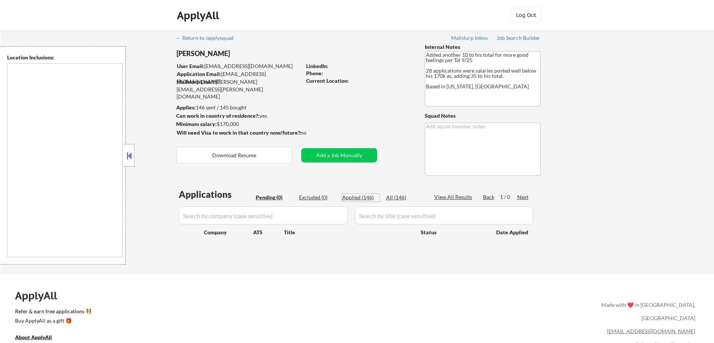
click at [359, 198] on div "Applied (146)" at bounding box center [361, 198] width 38 height 8
select select ""applied""
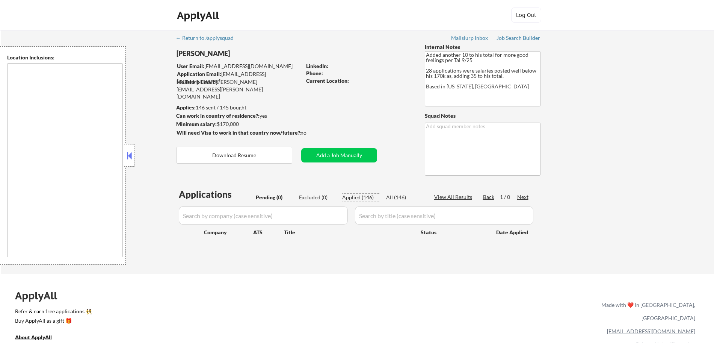
select select ""applied""
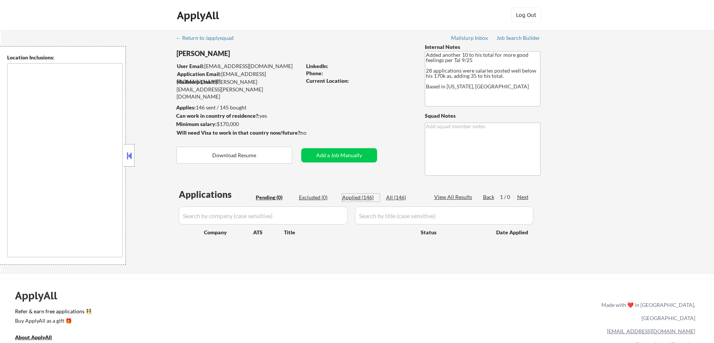
select select ""applied""
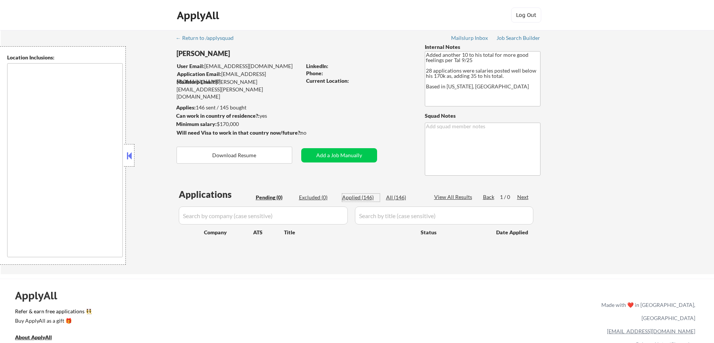
select select ""applied""
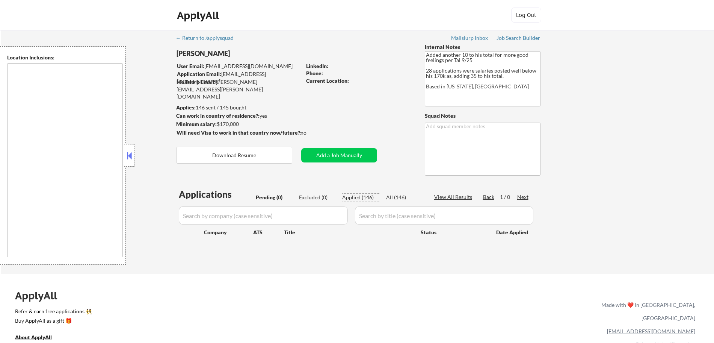
select select ""applied""
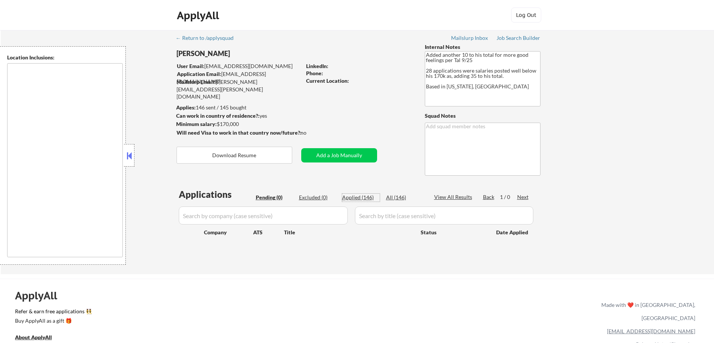
select select ""applied""
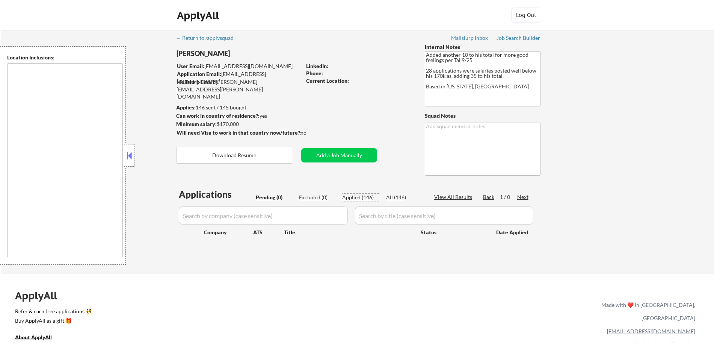
select select ""applied""
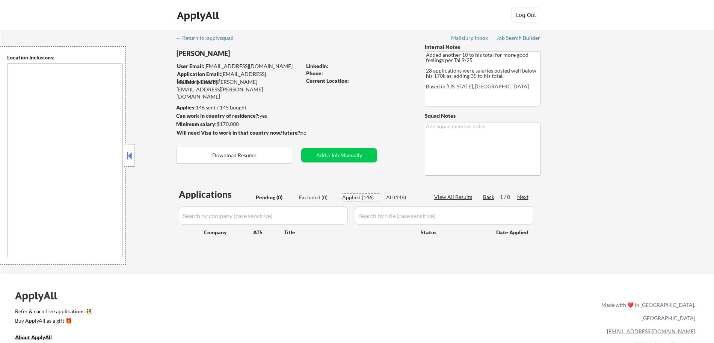
select select ""applied""
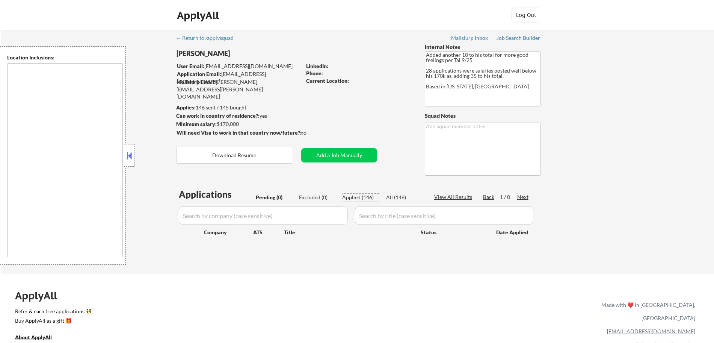
select select ""applied""
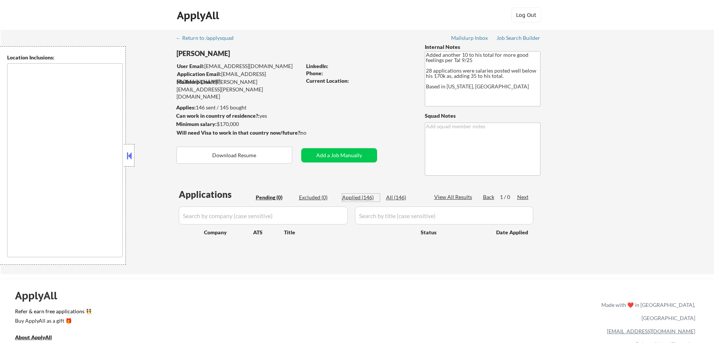
select select ""applied""
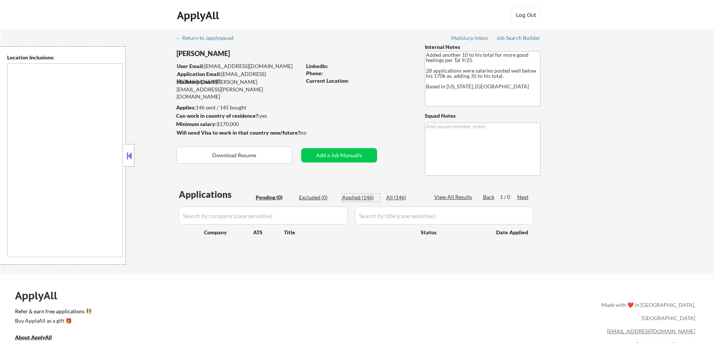
select select ""applied""
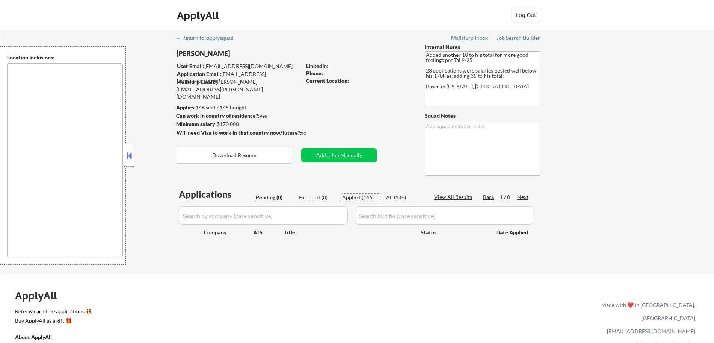
select select ""applied""
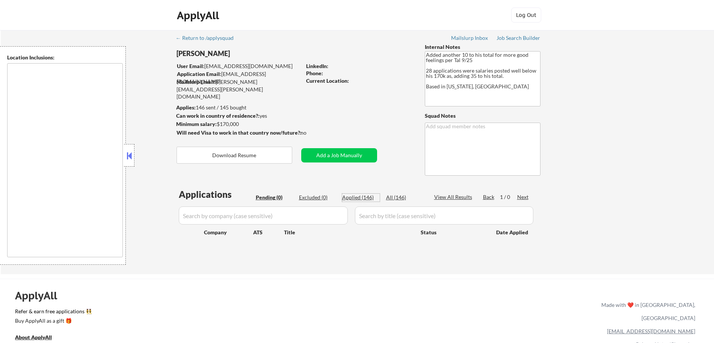
select select ""applied""
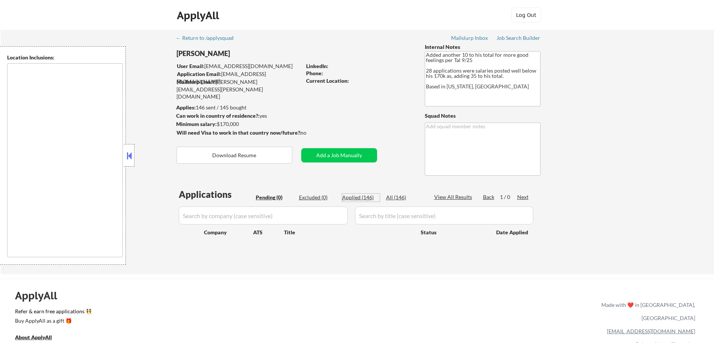
select select ""applied""
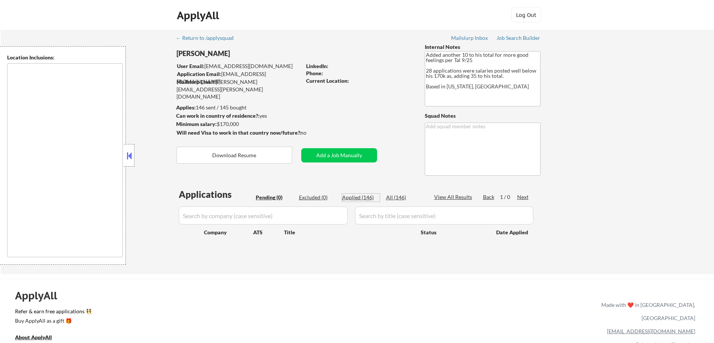
select select ""applied""
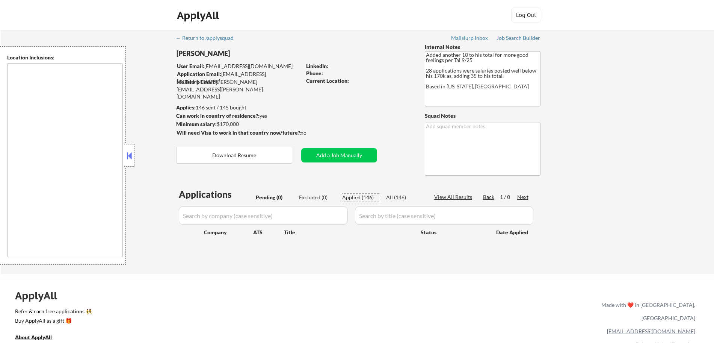
select select ""applied""
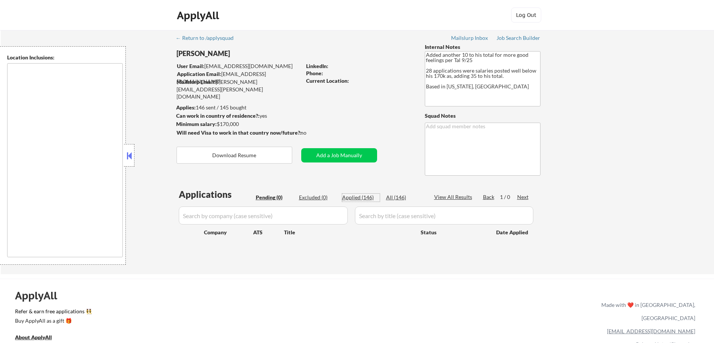
select select ""applied""
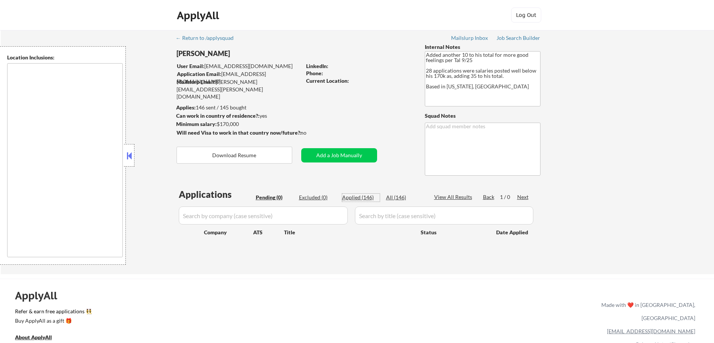
select select ""applied""
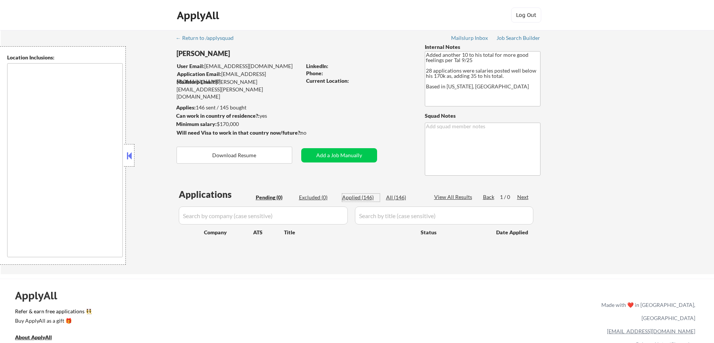
select select ""applied""
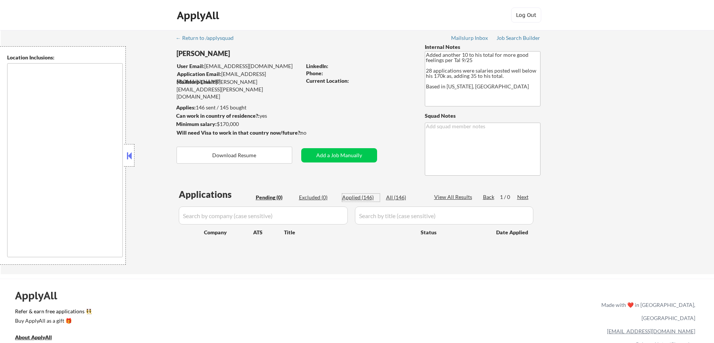
select select ""applied""
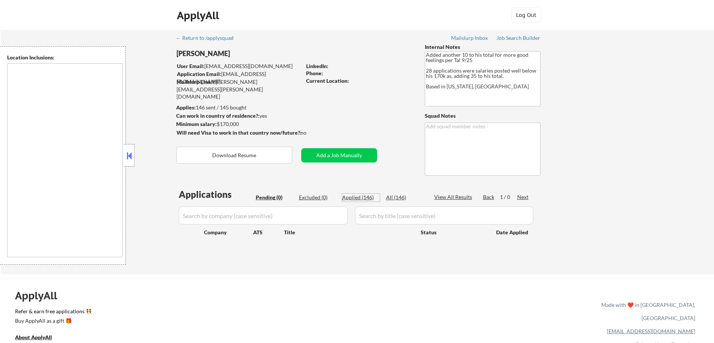
select select ""applied""
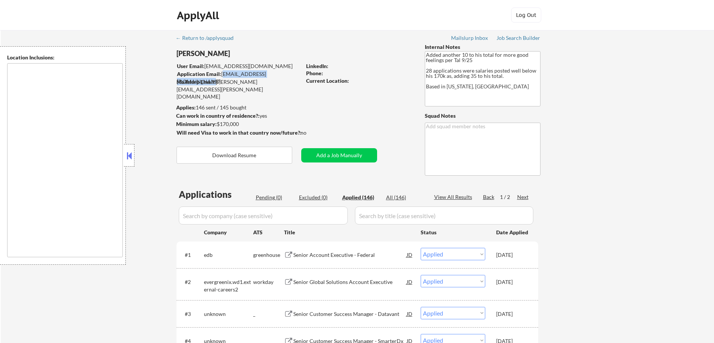
drag, startPoint x: 289, startPoint y: 76, endPoint x: 222, endPoint y: 76, distance: 66.5
click at [222, 76] on div "Application Email: [EMAIL_ADDRESS][DOMAIN_NAME]" at bounding box center [239, 77] width 124 height 15
copy div "[EMAIL_ADDRESS][DOMAIN_NAME]"
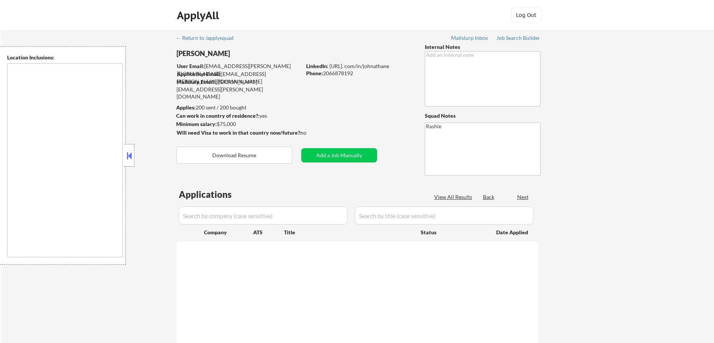
select select ""pending""
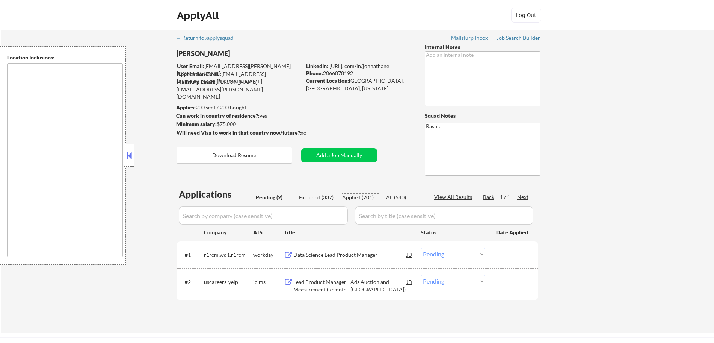
click at [368, 196] on div "Applied (201)" at bounding box center [361, 198] width 38 height 8
select select ""applied""
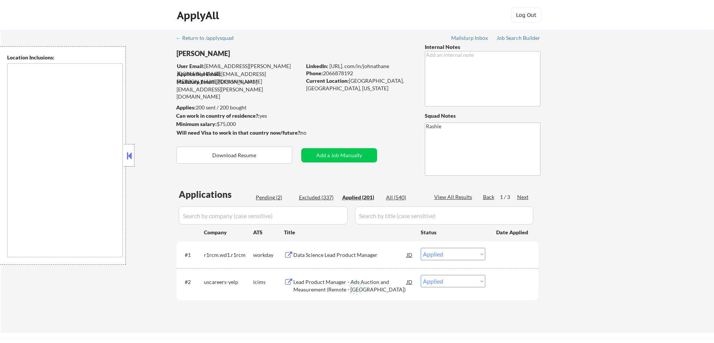
select select ""applied""
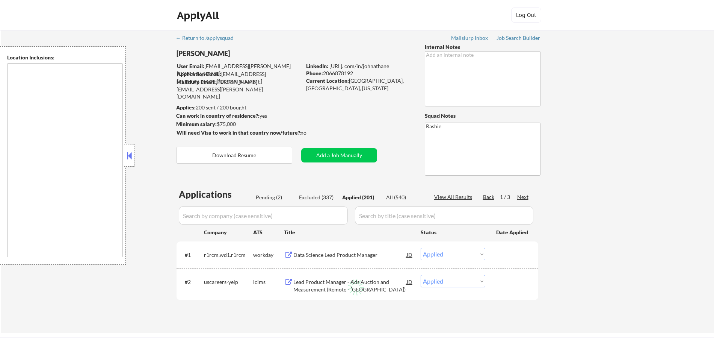
select select ""applied""
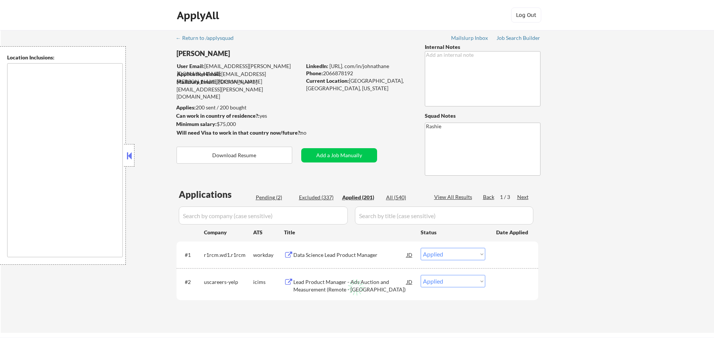
select select ""applied""
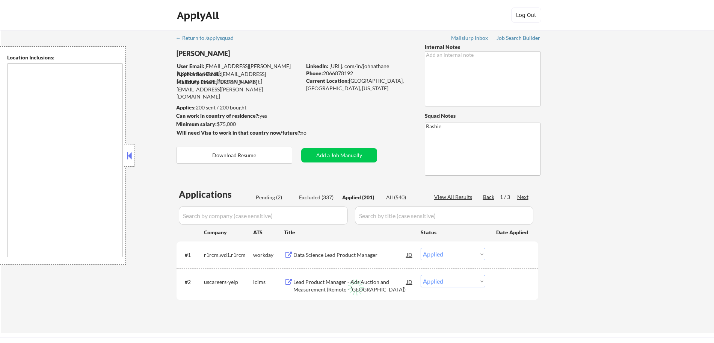
select select ""applied""
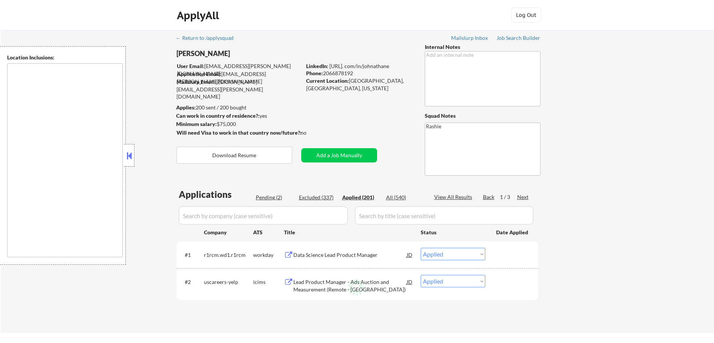
select select ""applied""
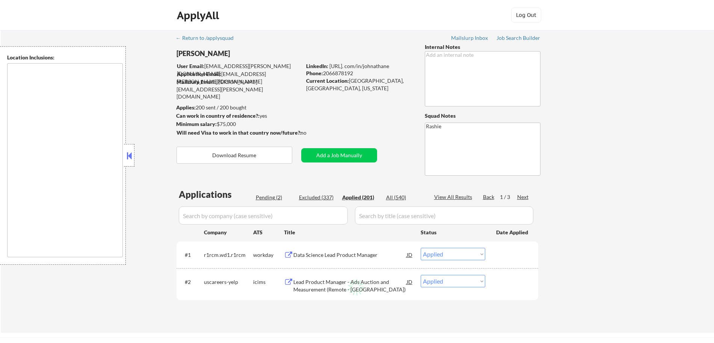
select select ""applied""
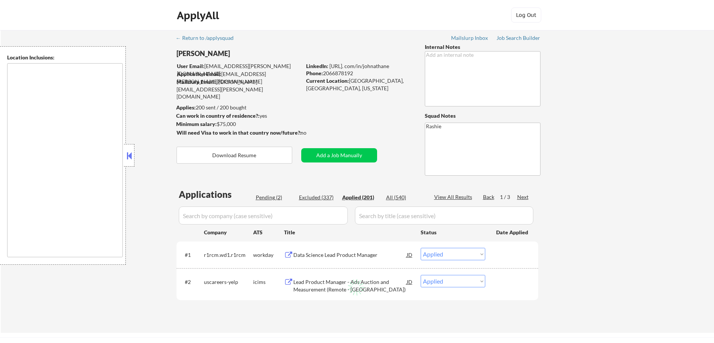
select select ""applied""
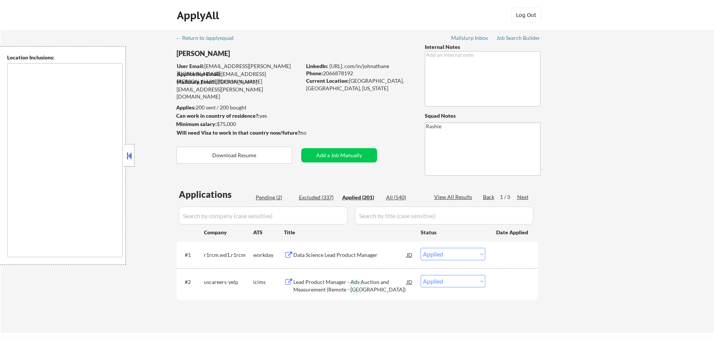
select select ""applied""
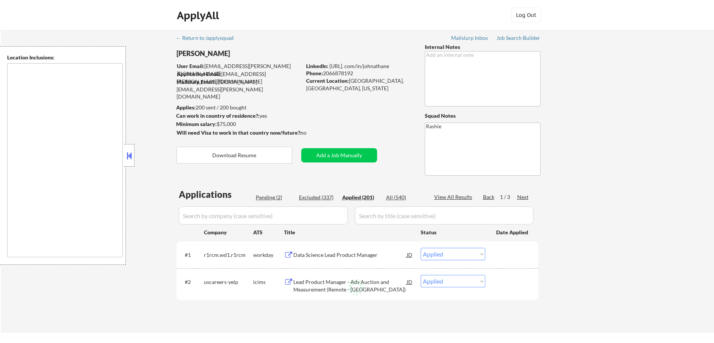
select select ""applied""
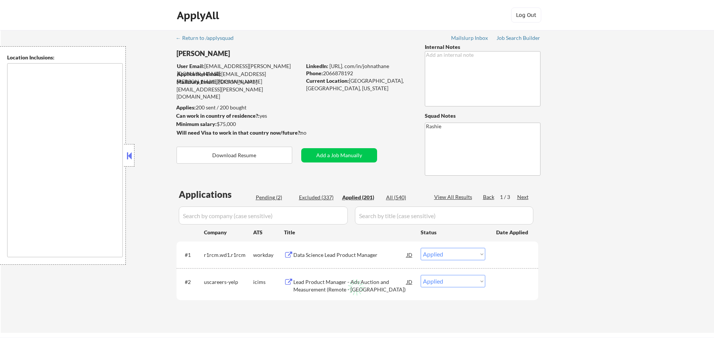
select select ""applied""
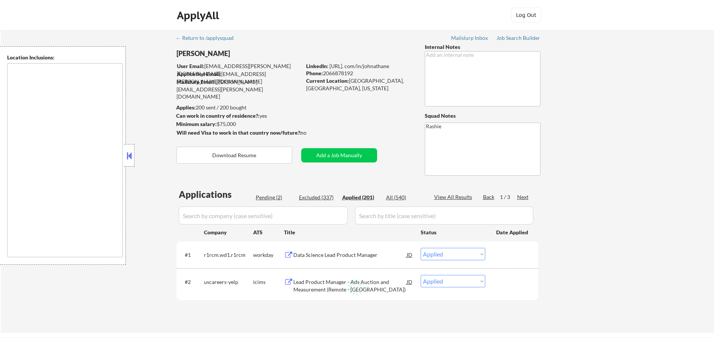
select select ""applied""
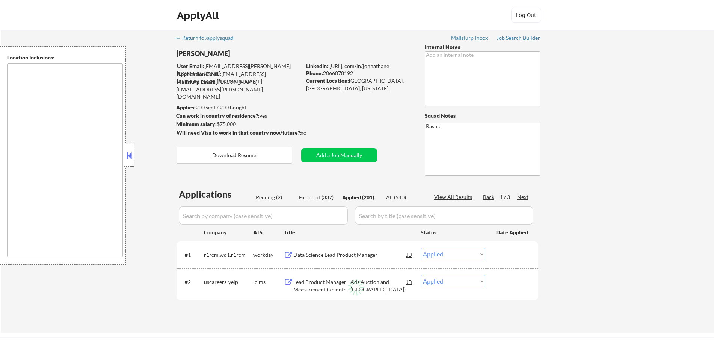
select select ""applied""
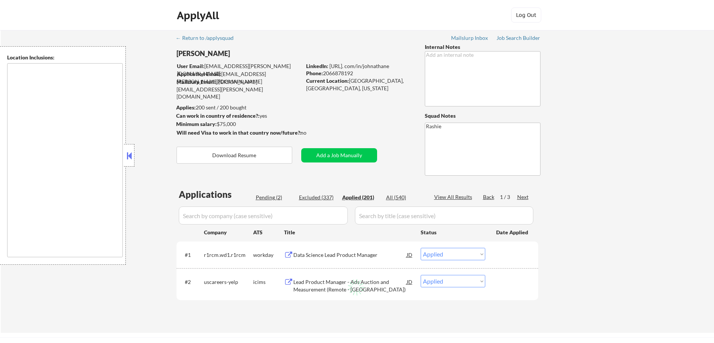
select select ""applied""
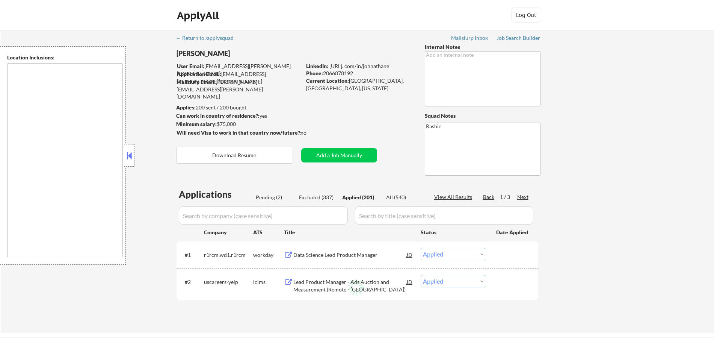
select select ""applied""
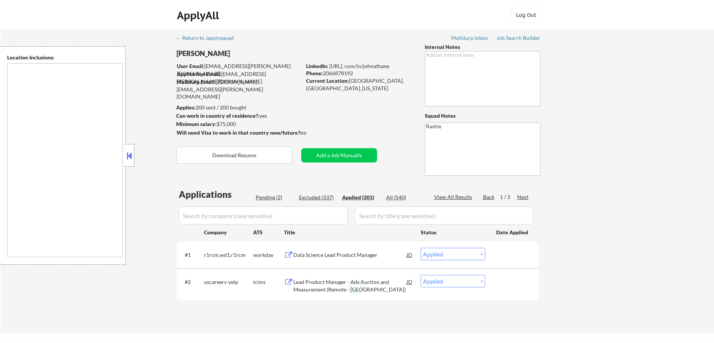
select select ""applied""
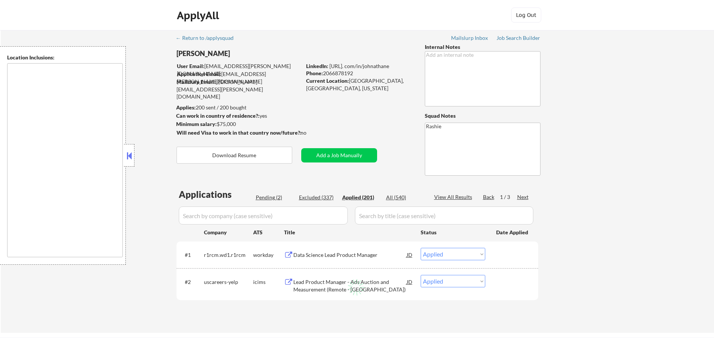
select select ""applied""
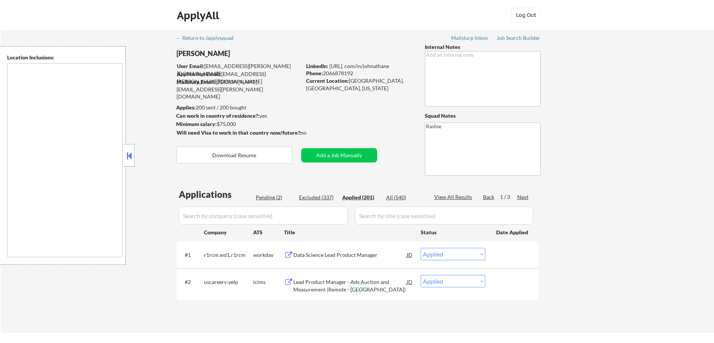
select select ""applied""
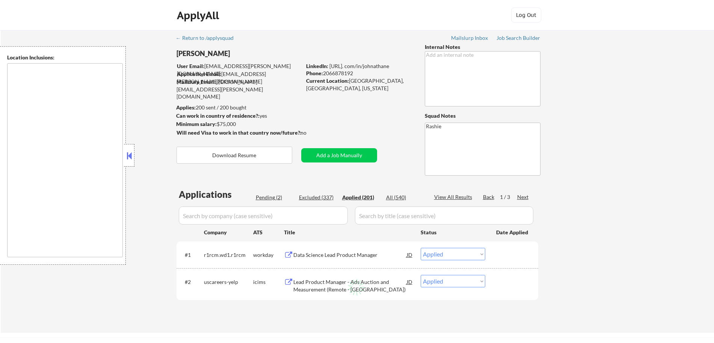
select select ""applied""
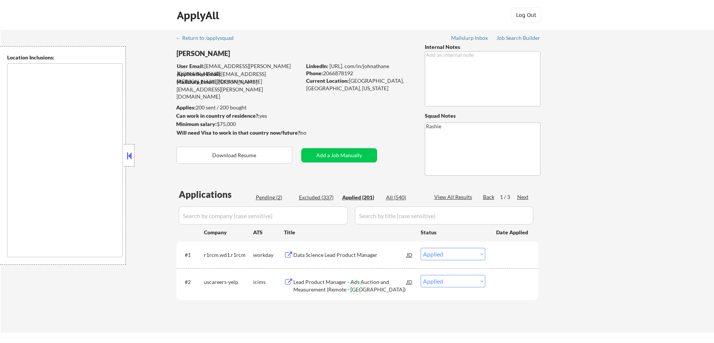
select select ""applied""
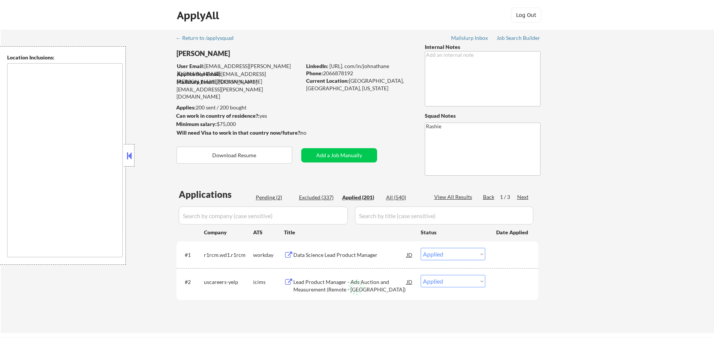
select select ""applied""
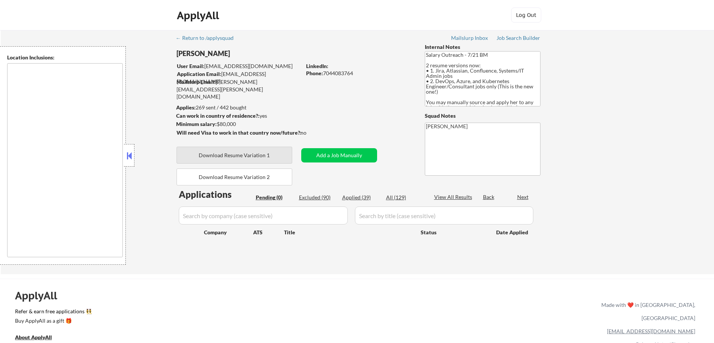
type textarea "remote"
